Goal: Check status: Check status

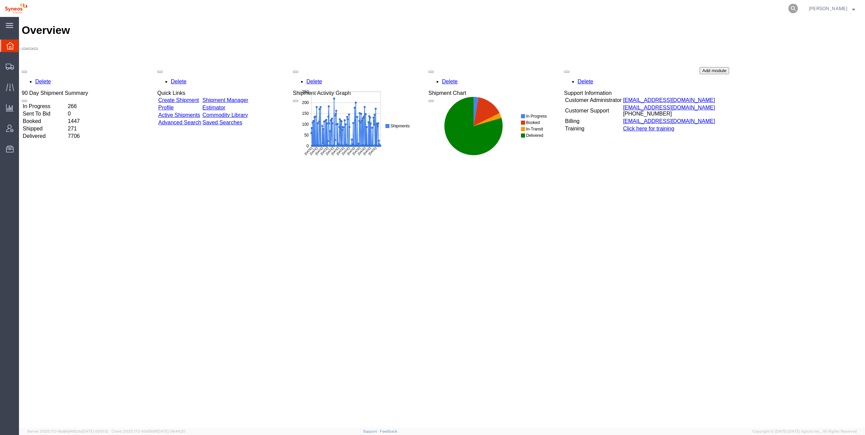
click at [788, 7] on icon at bounding box center [792, 8] width 9 height 9
paste input "56516010"
type input "56516010"
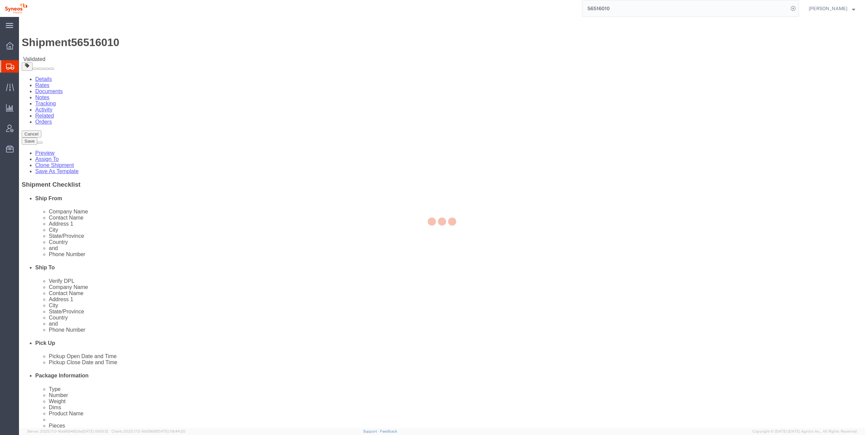
select select
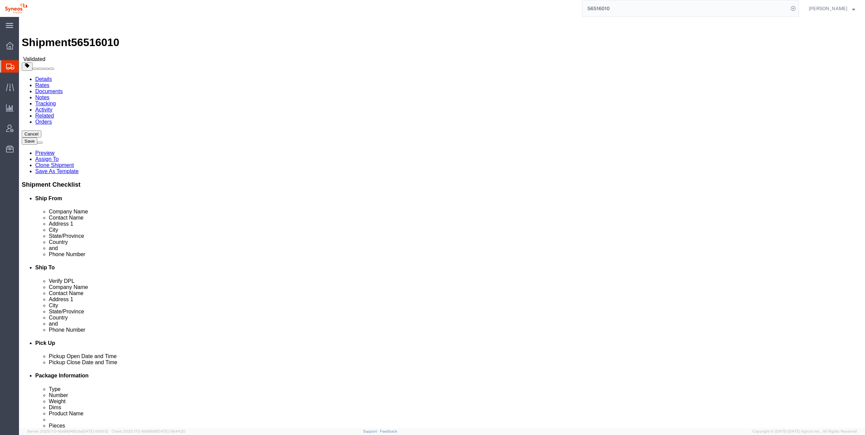
click button "Rate Shipment"
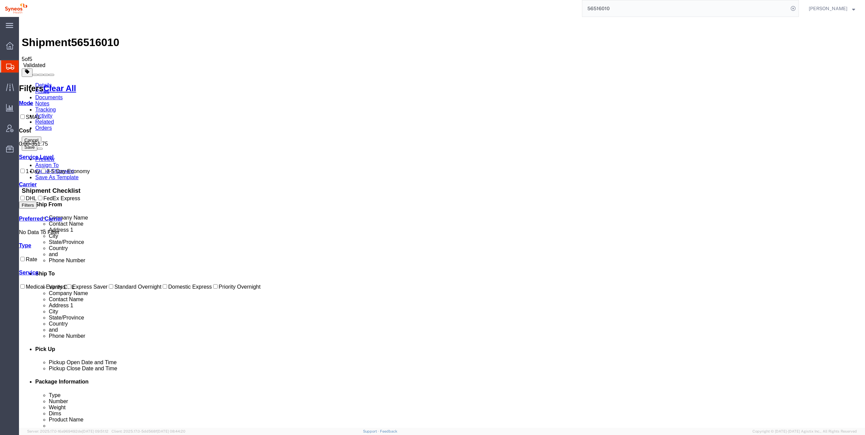
click at [40, 82] on link "Details" at bounding box center [43, 85] width 17 height 6
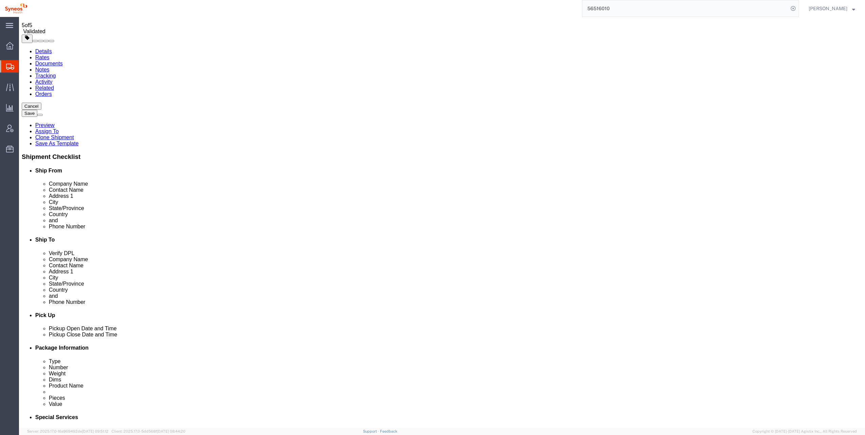
select select "DF"
click button "Rate Shipment"
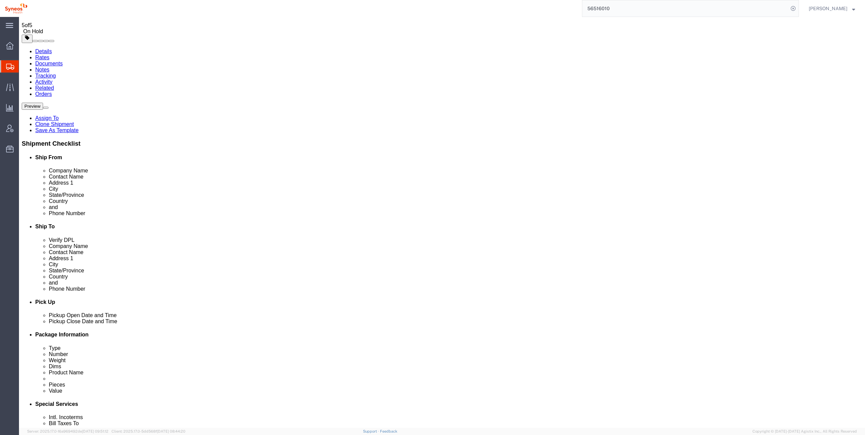
click div
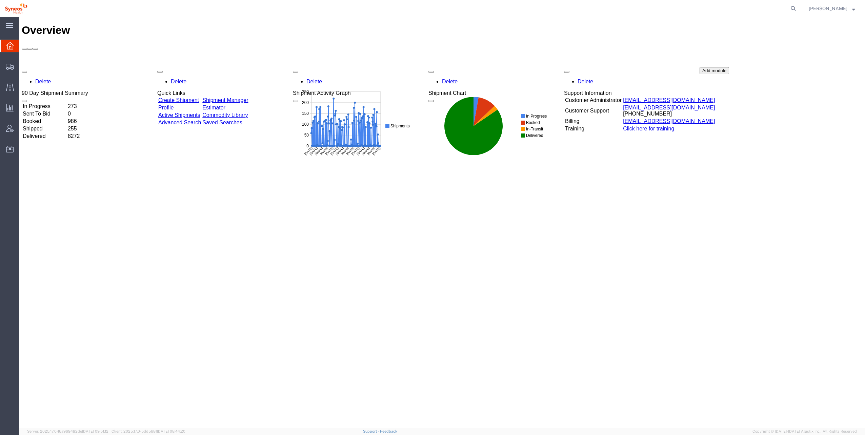
click at [771, 6] on agx-global-search at bounding box center [690, 8] width 217 height 17
click at [788, 6] on icon at bounding box center [792, 8] width 9 height 9
paste input "56516010"
type input "56516010"
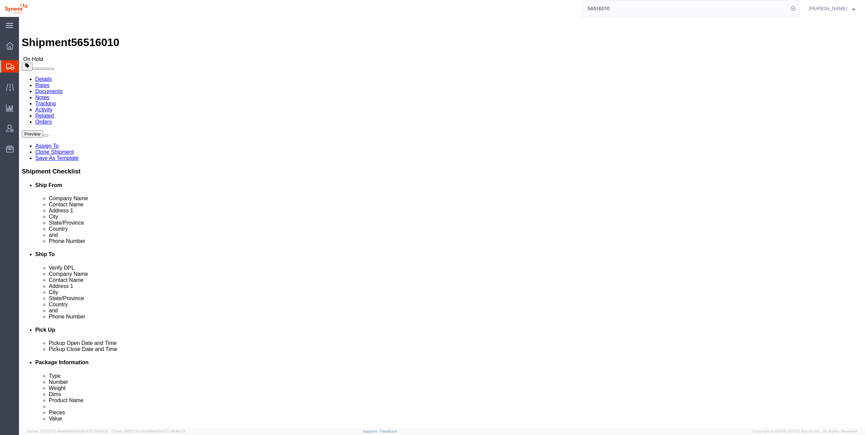
select select
click button "Rate Shipment"
click div
click button "Rate Shipment"
